Goal: Transaction & Acquisition: Purchase product/service

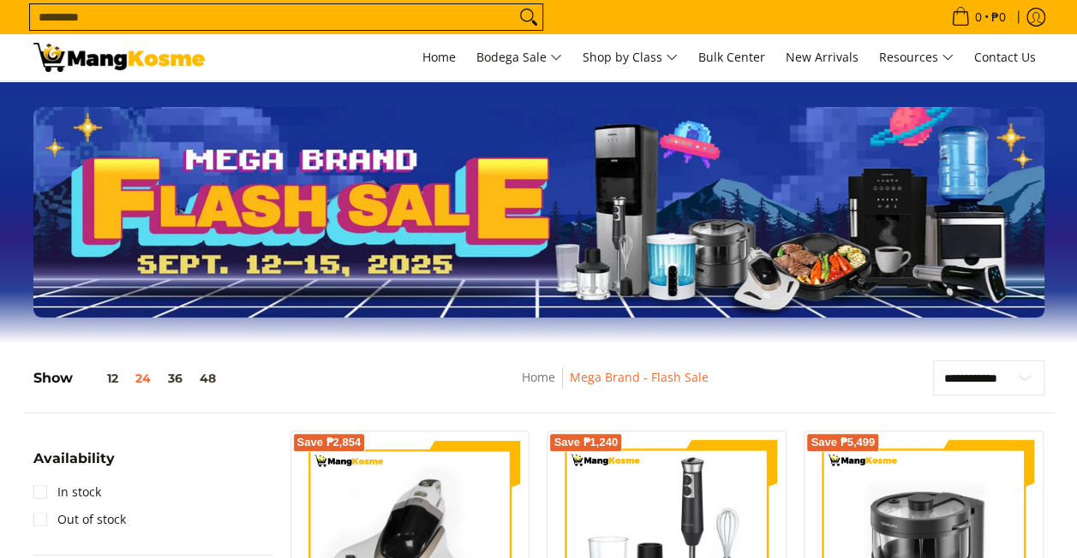
click at [819, 394] on nav "Home Mega Brand - Flash Sale" at bounding box center [615, 386] width 427 height 39
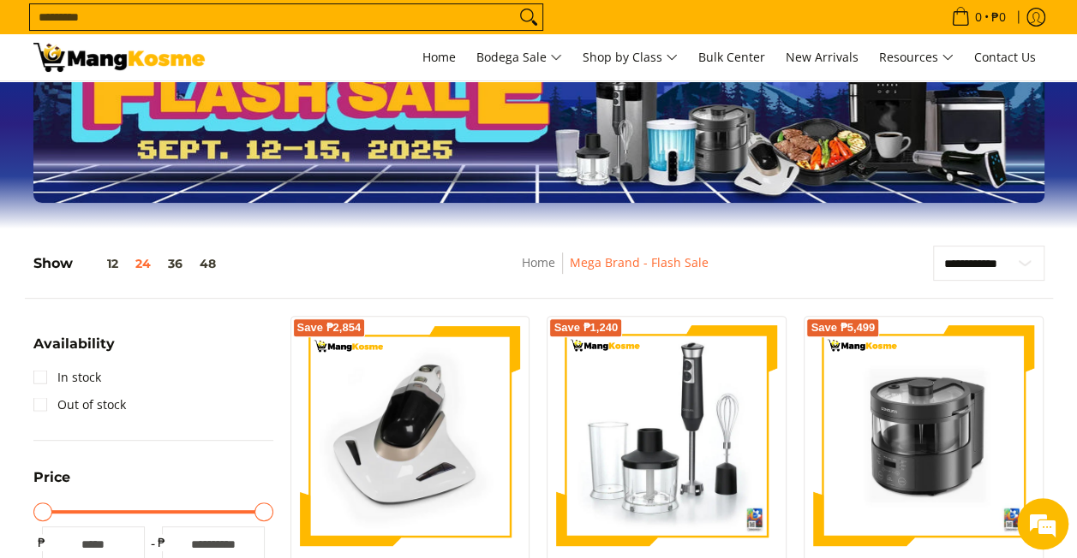
scroll to position [107, 0]
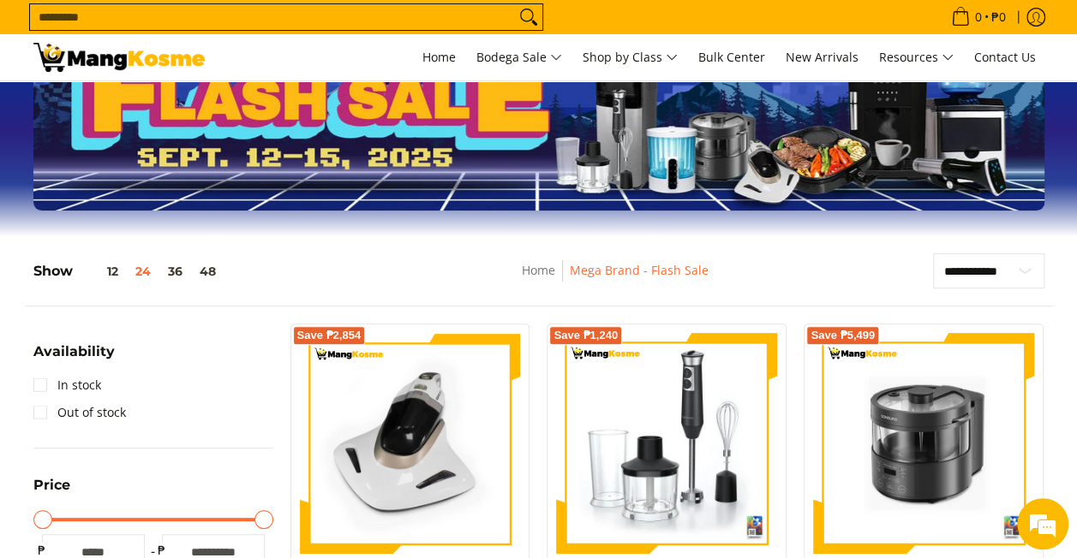
click at [563, 264] on span "Breadcrumbs" at bounding box center [562, 270] width 15 height 21
click at [545, 266] on link "Home" at bounding box center [538, 270] width 33 height 16
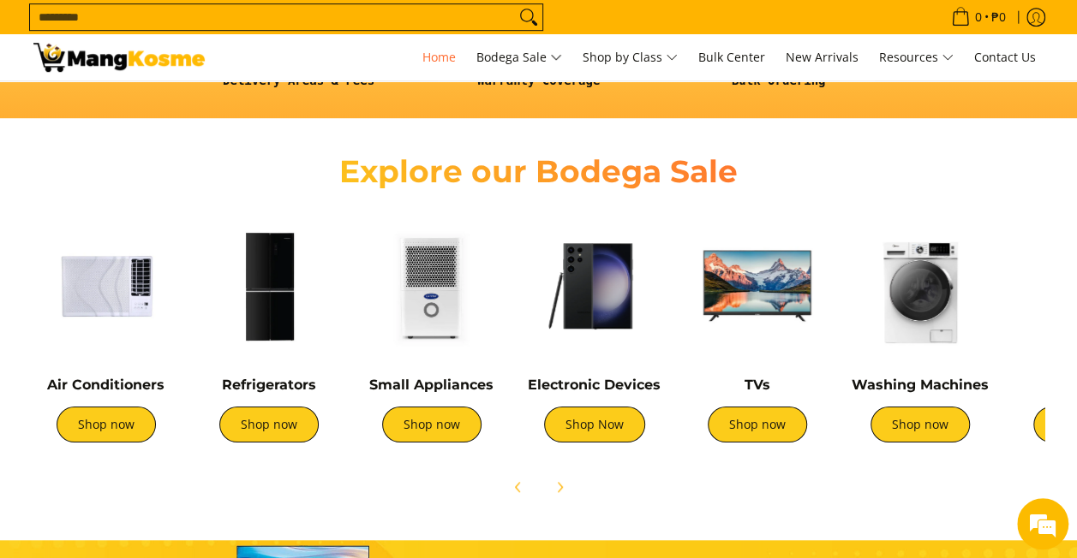
click at [300, 248] on img at bounding box center [269, 286] width 146 height 146
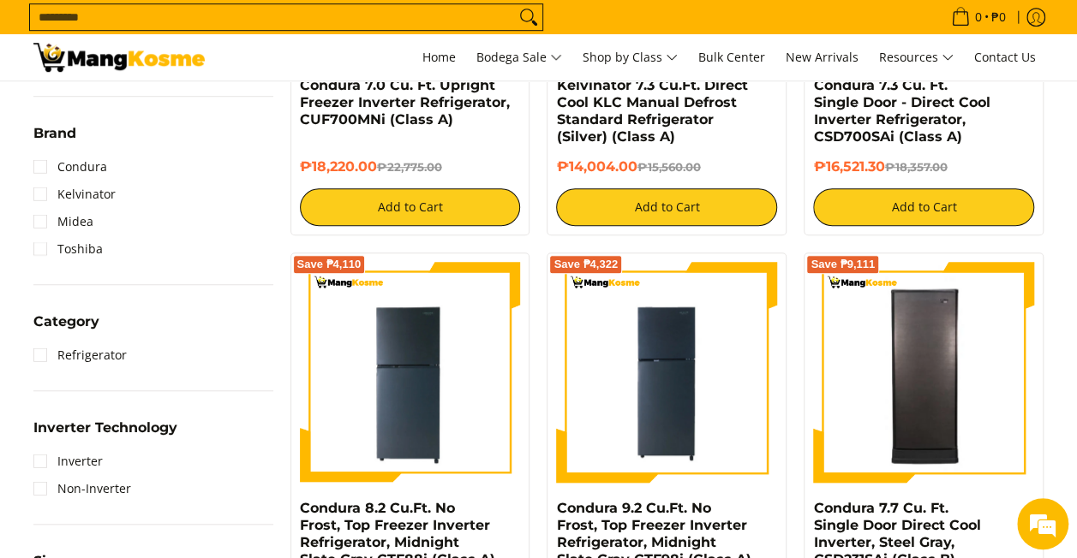
scroll to position [553, 0]
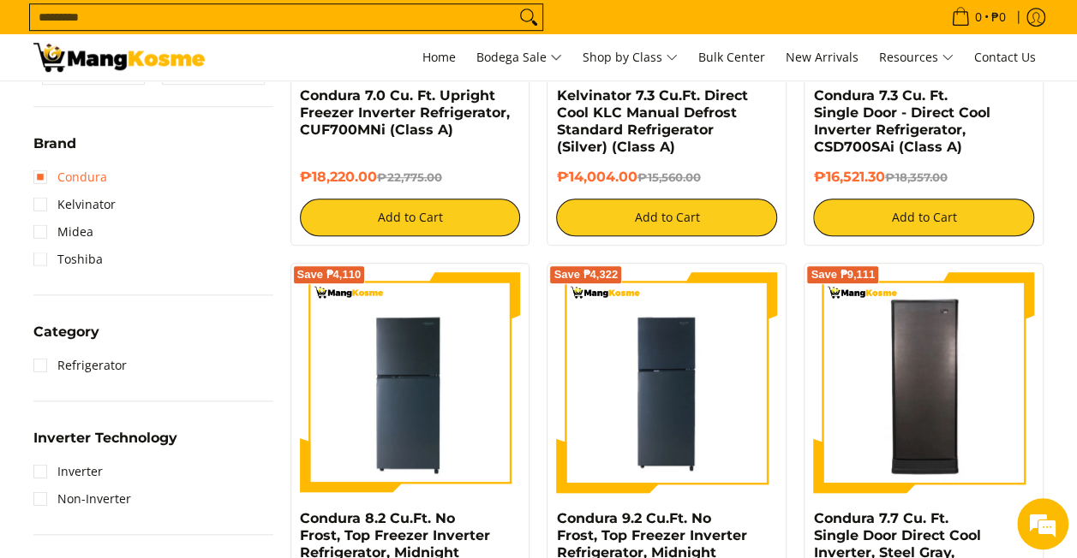
click at [51, 180] on link "Condura" at bounding box center [70, 177] width 74 height 27
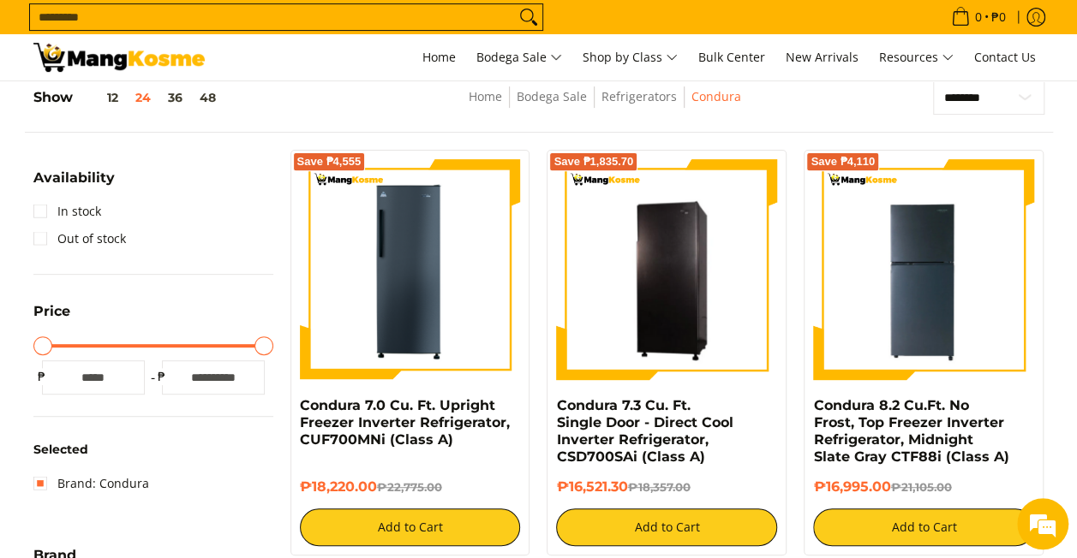
scroll to position [241, 0]
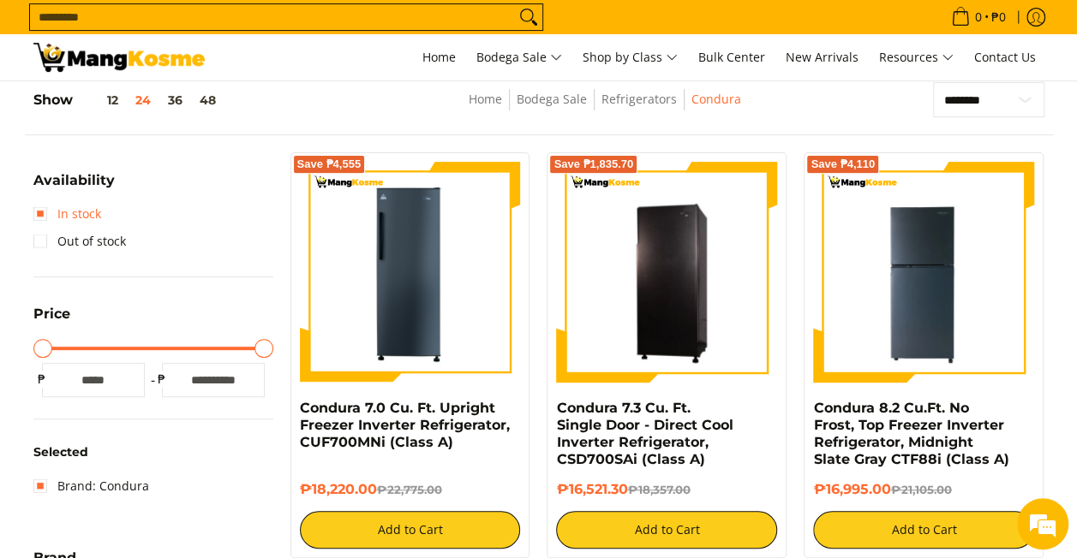
click at [72, 209] on link "In stock" at bounding box center [67, 213] width 68 height 27
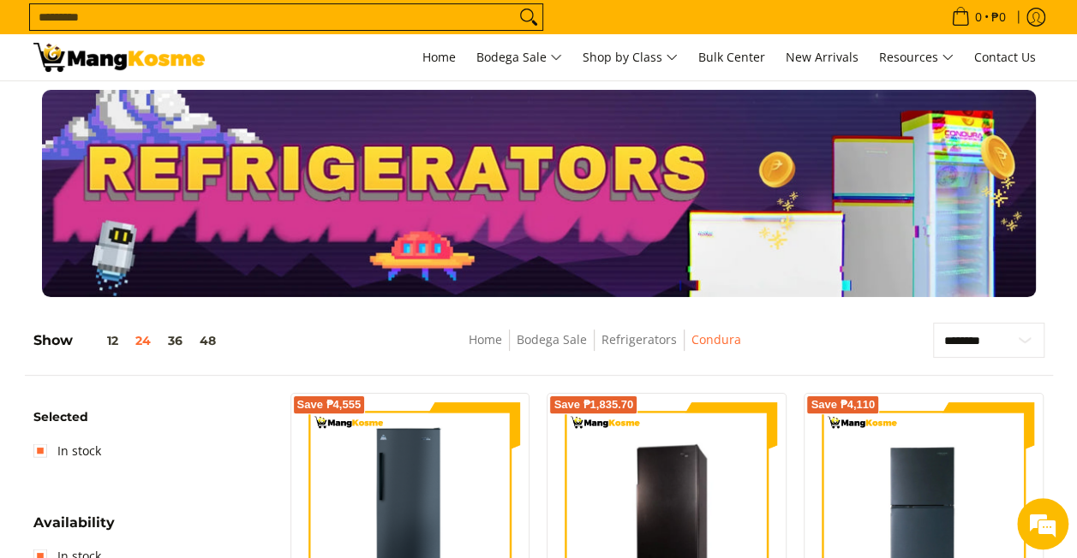
click at [406, 10] on input "Search..." at bounding box center [272, 17] width 485 height 26
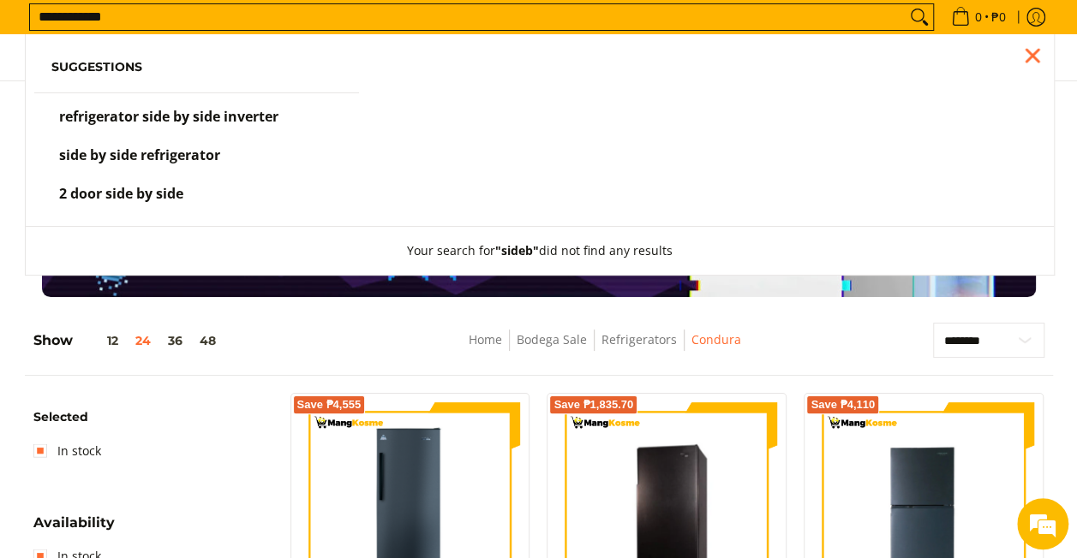
type input "**********"
click at [905, 4] on button "Search" at bounding box center [918, 17] width 27 height 26
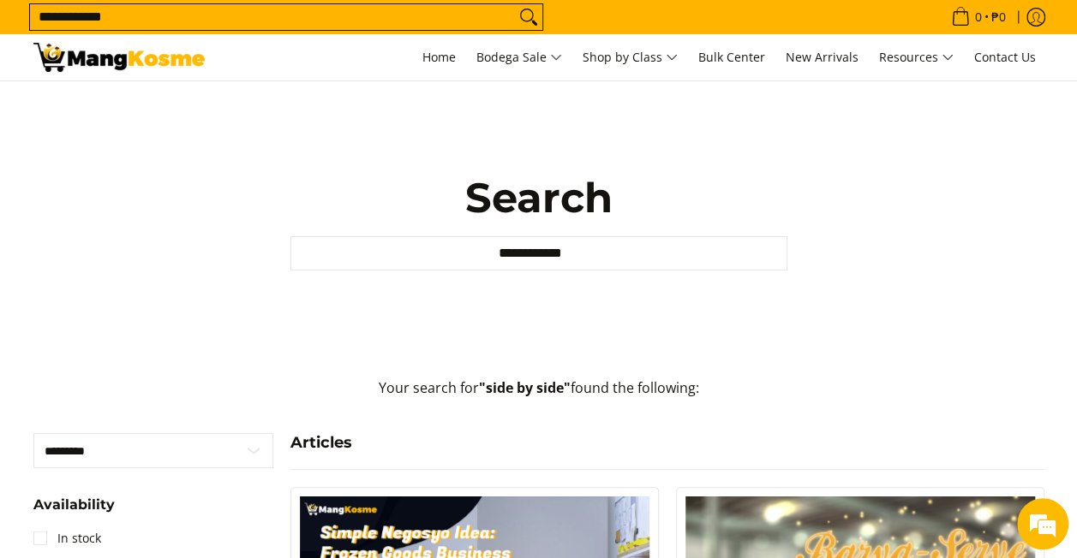
scroll to position [27, 0]
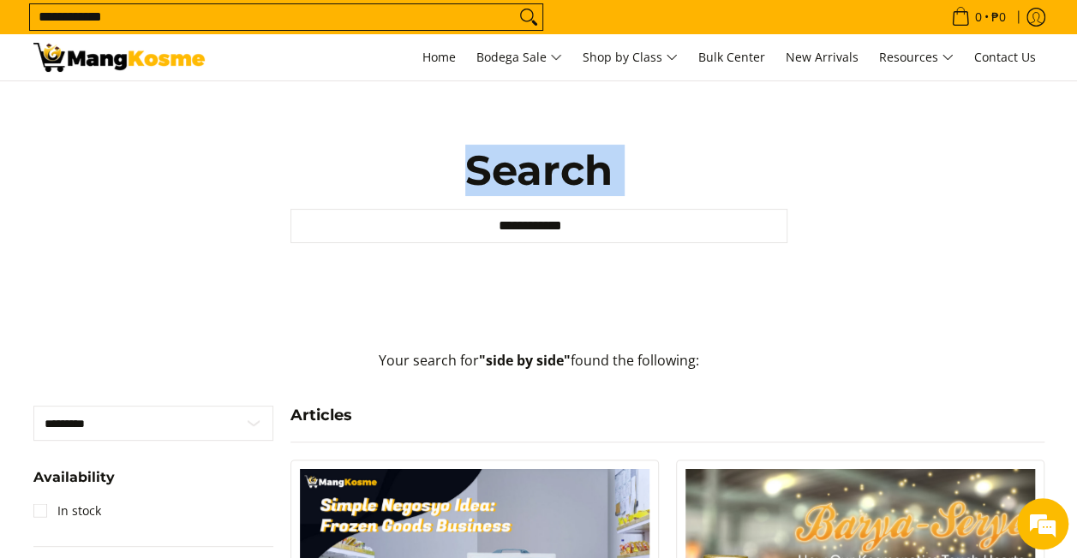
drag, startPoint x: 1065, startPoint y: 75, endPoint x: 1072, endPoint y: 130, distance: 55.2
click at [932, 176] on div "**********" at bounding box center [539, 193] width 1028 height 279
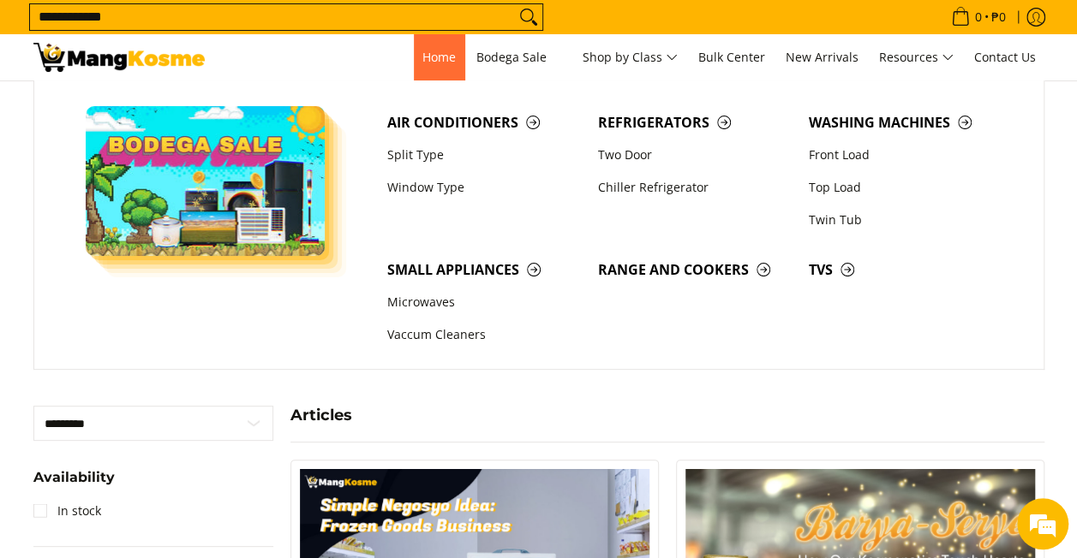
click at [427, 67] on link "Home" at bounding box center [439, 57] width 51 height 46
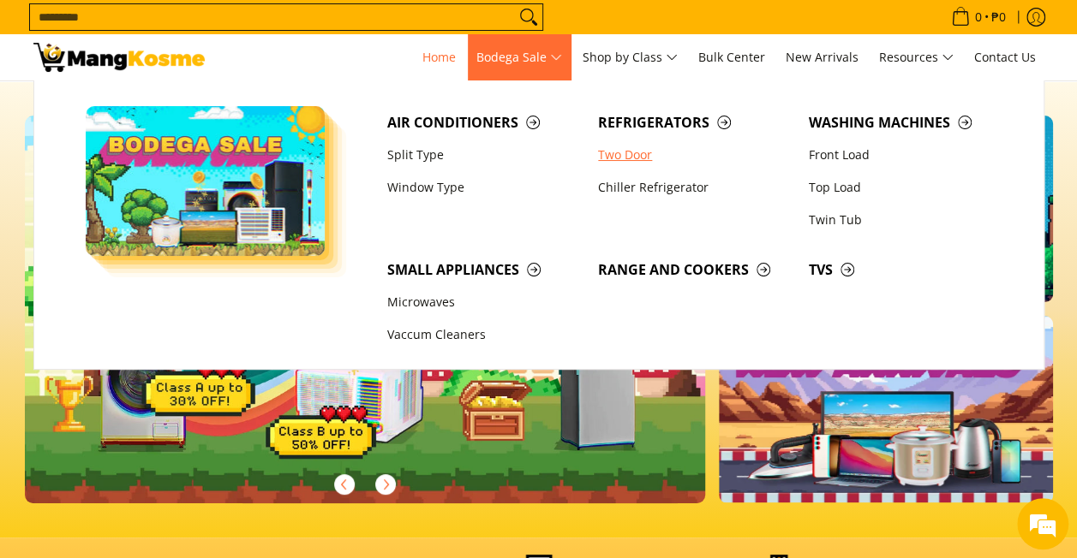
click at [637, 156] on link "Two Door" at bounding box center [694, 155] width 211 height 33
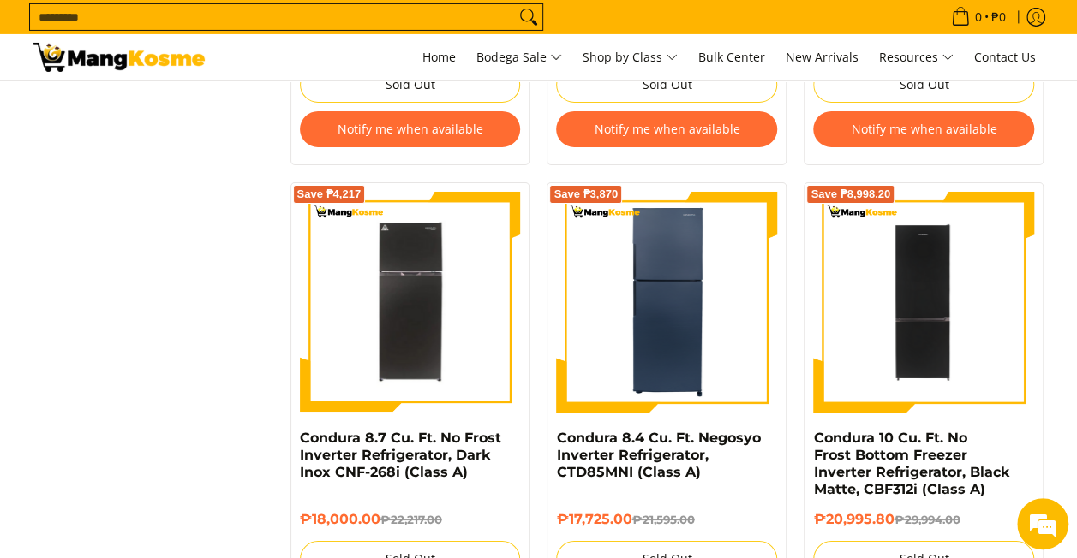
scroll to position [2917, 0]
